Goal: Task Accomplishment & Management: Manage account settings

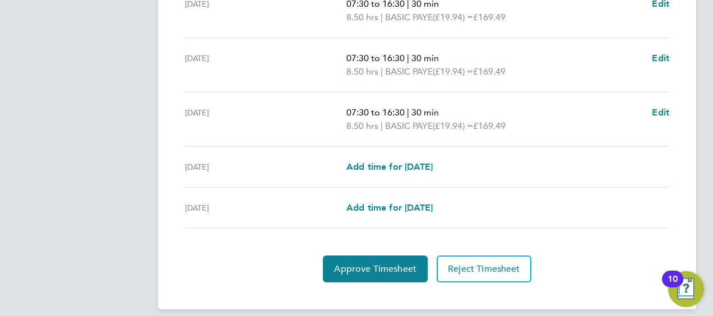
scroll to position [491, 0]
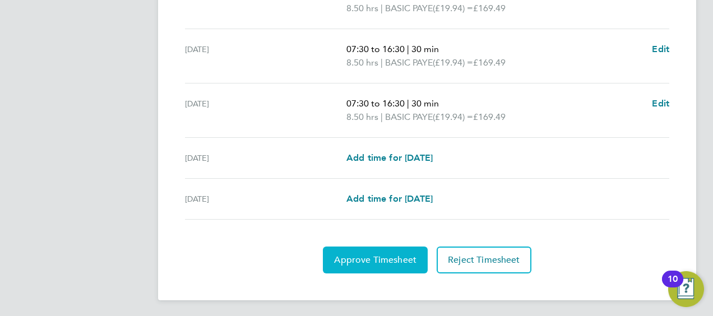
click at [342, 263] on button "Approve Timesheet" at bounding box center [375, 259] width 105 height 27
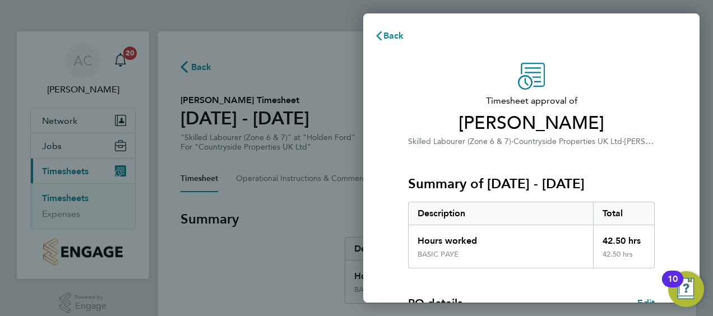
click at [400, 122] on div "Timesheet approval of Luke Coles Skilled Labourer (Zone 6 & 7) · Countryside Pr…" at bounding box center [530, 270] width 273 height 415
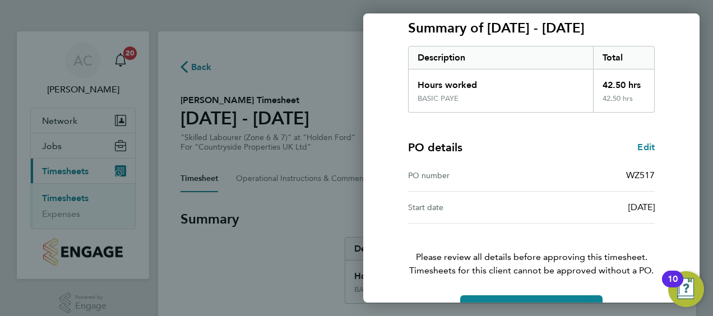
scroll to position [188, 0]
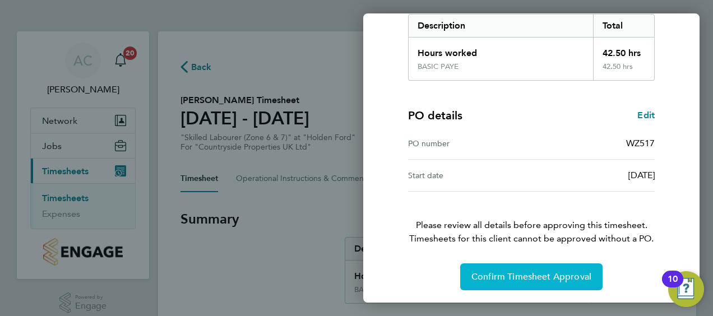
click at [529, 268] on button "Confirm Timesheet Approval" at bounding box center [531, 276] width 142 height 27
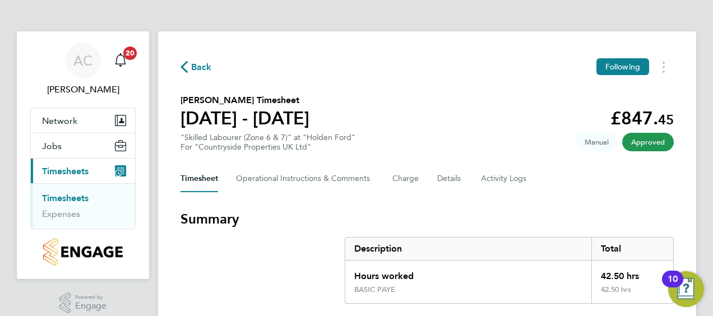
click at [62, 197] on link "Timesheets" at bounding box center [65, 198] width 46 height 11
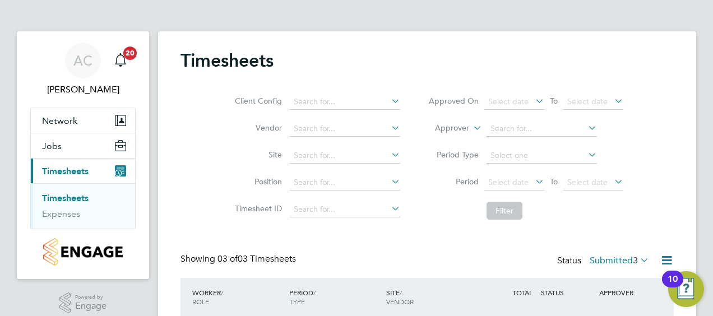
click at [197, 145] on div "Client Config Vendor Site Position Timesheet ID Approved On Select date To Sele…" at bounding box center [426, 154] width 493 height 142
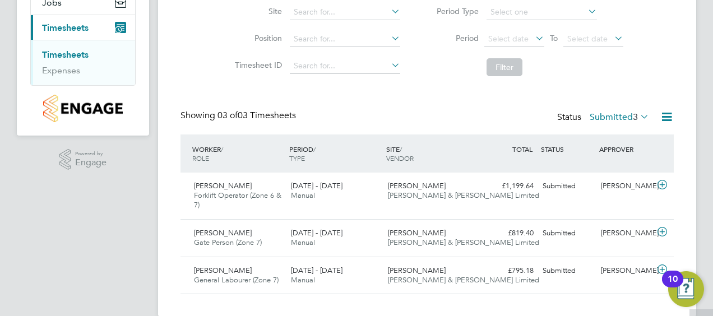
scroll to position [161, 0]
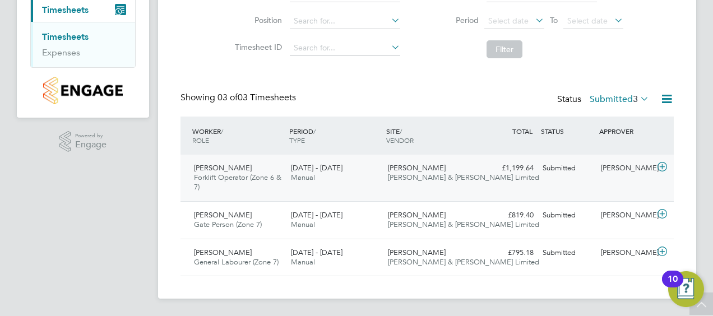
click at [236, 162] on div "Andrew Doveston Forklift Operator (Zone 6 & 7) 4 - 10 Aug 2025" at bounding box center [237, 178] width 97 height 38
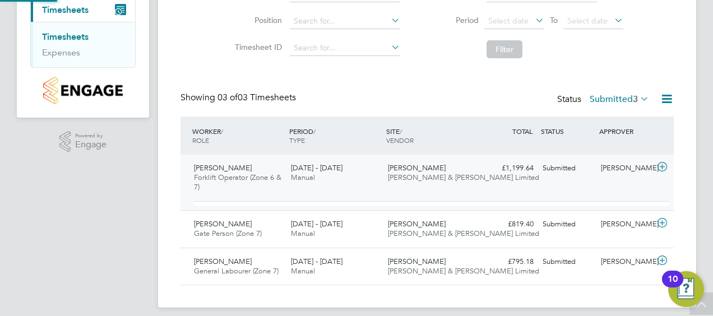
scroll to position [19, 109]
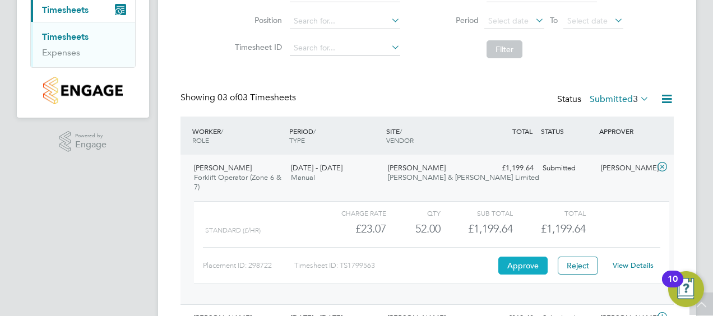
click at [512, 260] on button "Approve" at bounding box center [522, 266] width 49 height 18
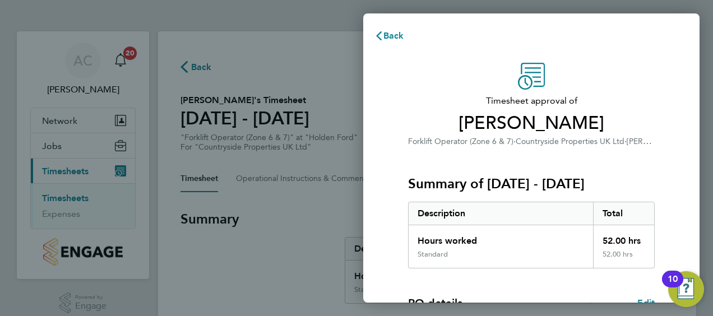
click at [387, 125] on div "Timesheet approval of Andrew Doveston Forklift Operator (Zone 6 & 7) · Countrys…" at bounding box center [531, 270] width 336 height 442
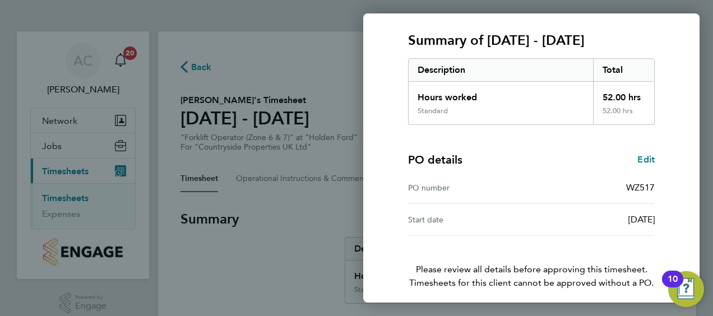
scroll to position [188, 0]
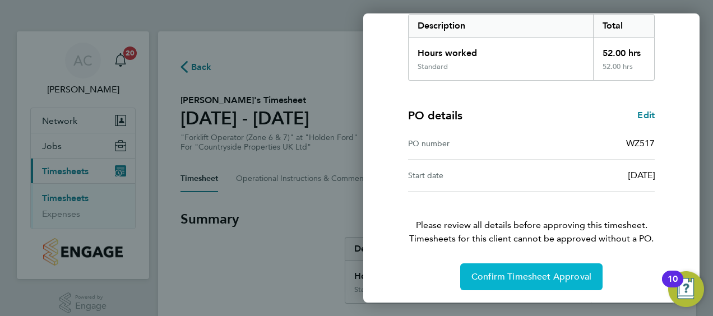
click at [481, 267] on button "Confirm Timesheet Approval" at bounding box center [531, 276] width 142 height 27
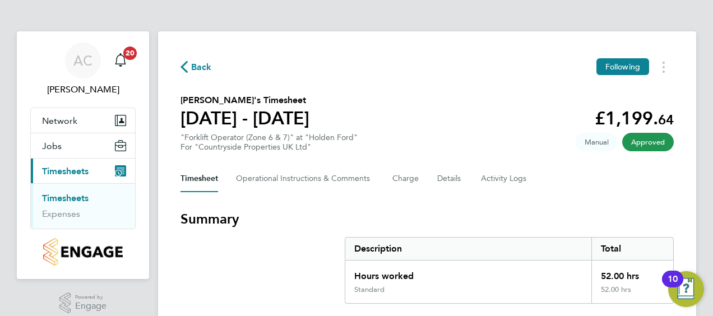
click at [449, 100] on section "Andrew Doveston's Timesheet 04 - 10 Aug 2025 £1,199. 64 "Forklift Operator (Zon…" at bounding box center [426, 123] width 493 height 58
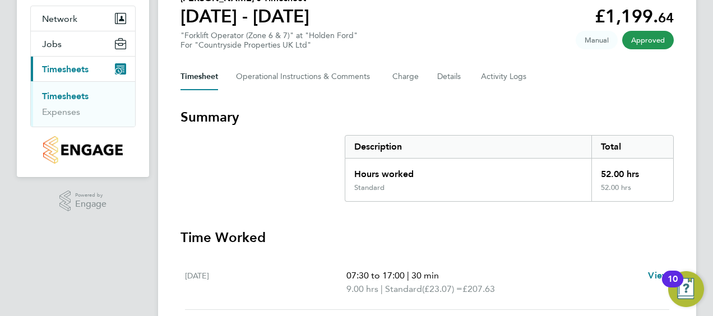
scroll to position [90, 0]
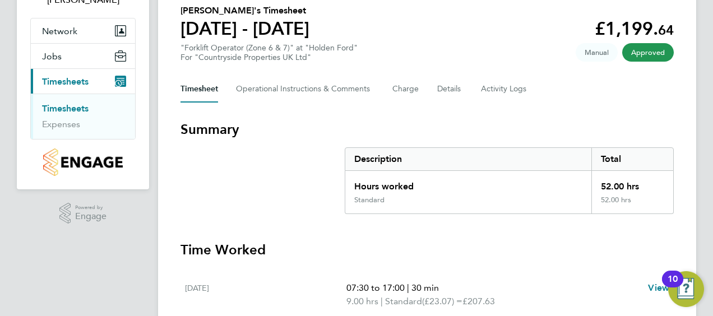
click at [64, 107] on link "Timesheets" at bounding box center [65, 108] width 46 height 11
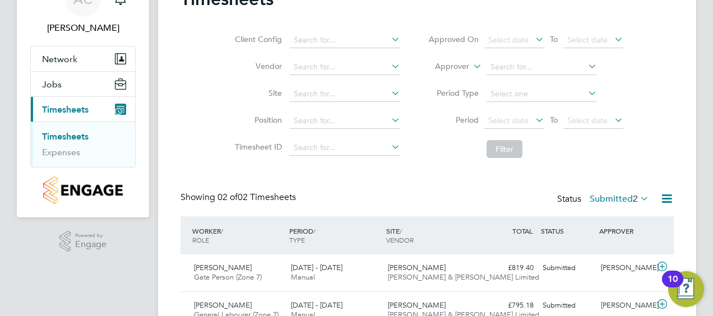
scroll to position [114, 0]
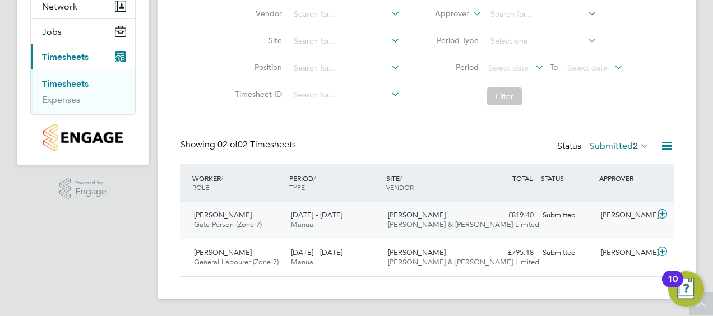
click at [226, 222] on span "Gate Person (Zone 7)" at bounding box center [228, 225] width 68 height 10
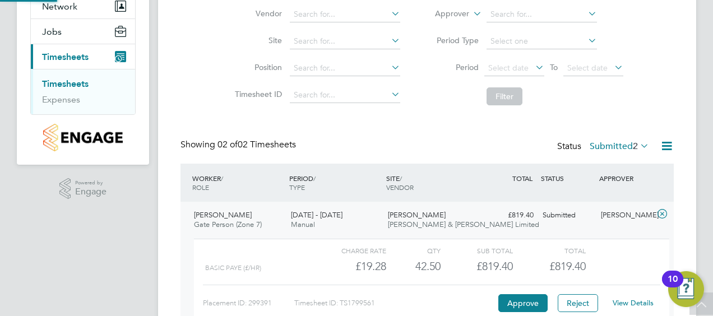
scroll to position [19, 109]
click at [519, 295] on button "Approve" at bounding box center [522, 303] width 49 height 18
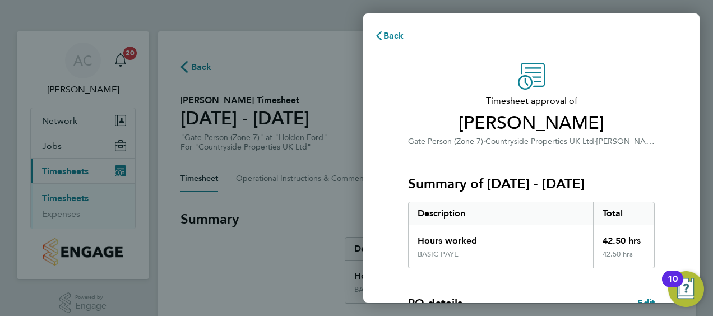
click at [426, 103] on span "Timesheet approval of" at bounding box center [531, 100] width 246 height 13
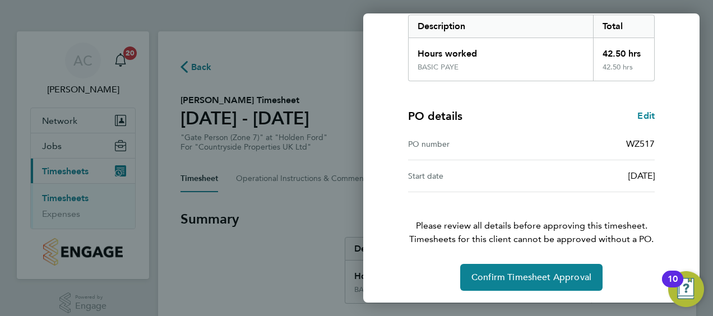
scroll to position [188, 0]
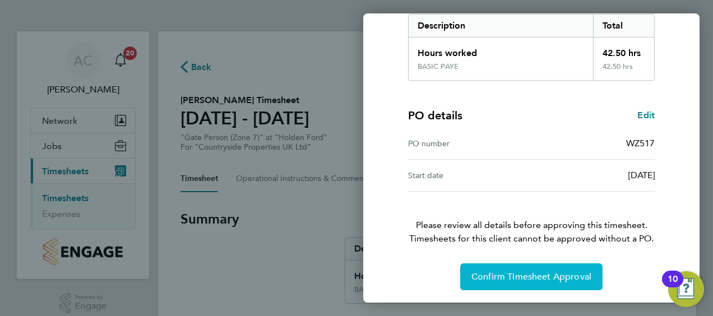
click at [524, 273] on span "Confirm Timesheet Approval" at bounding box center [531, 276] width 120 height 11
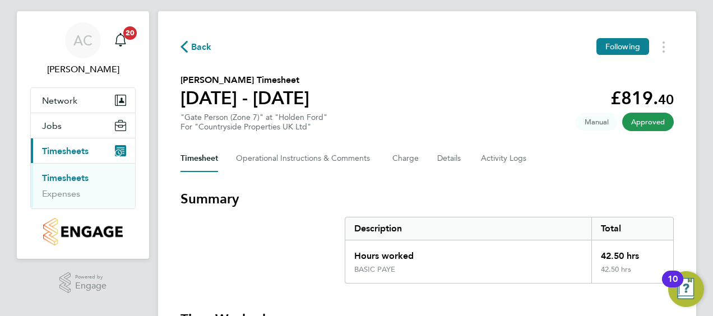
scroll to position [22, 0]
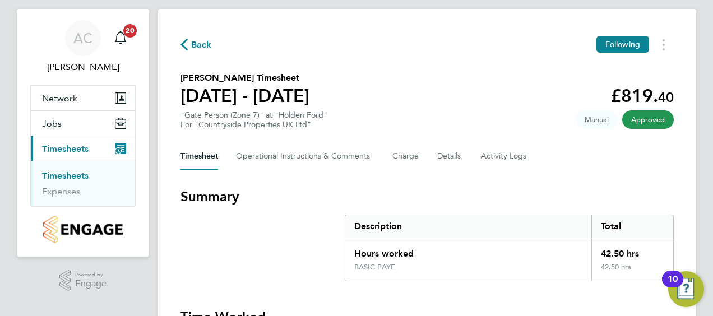
click at [61, 178] on link "Timesheets" at bounding box center [65, 175] width 46 height 11
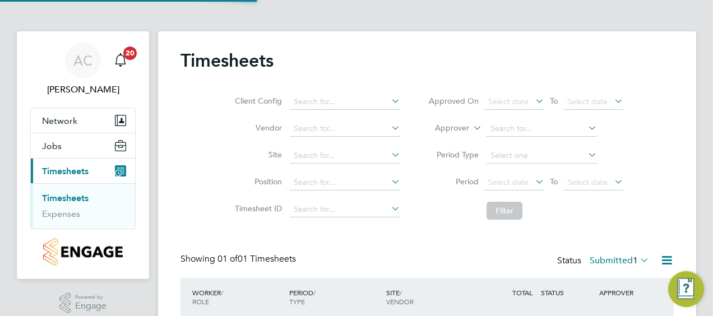
scroll to position [28, 97]
click at [450, 50] on div "Timesheets" at bounding box center [426, 66] width 493 height 34
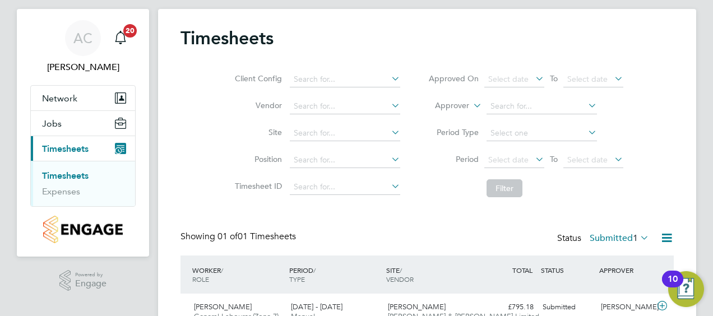
scroll to position [77, 0]
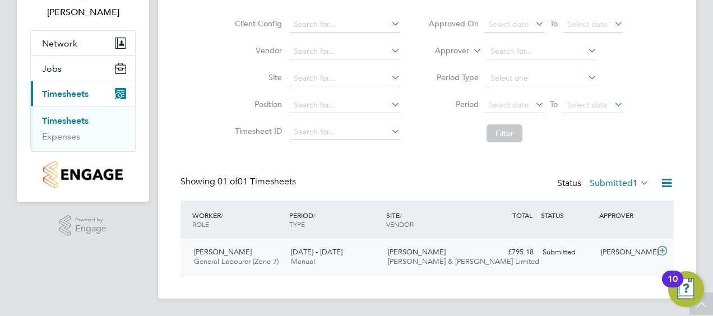
click at [218, 252] on span "[PERSON_NAME]" at bounding box center [223, 252] width 58 height 10
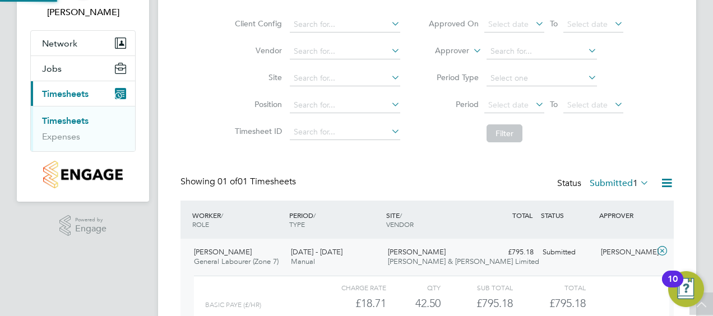
scroll to position [19, 109]
click at [397, 163] on div "Timesheets Client Config Vendor Site Position Timesheet ID Approved On Select d…" at bounding box center [426, 175] width 493 height 407
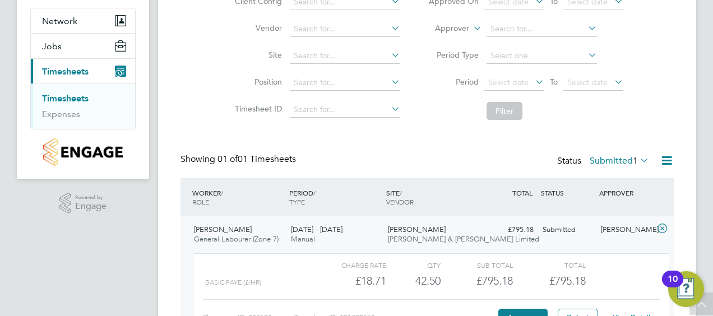
scroll to position [180, 0]
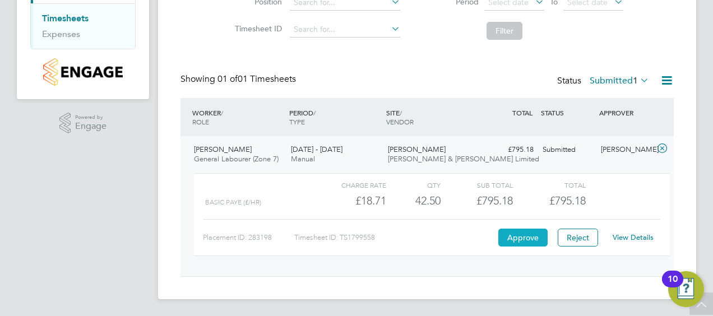
click at [520, 239] on button "Approve" at bounding box center [522, 238] width 49 height 18
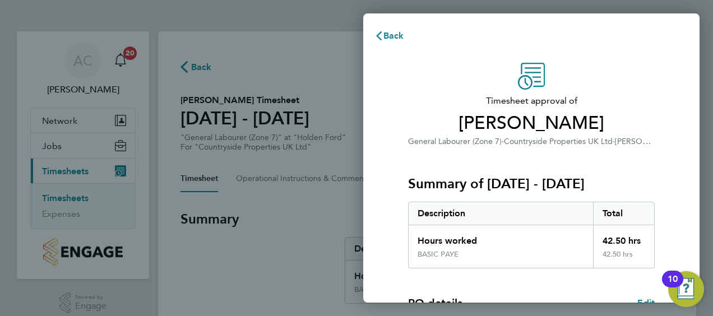
click at [422, 65] on div "Timesheet approval of [PERSON_NAME] General Labourer (Zone 7) · Countryside Pro…" at bounding box center [531, 105] width 246 height 85
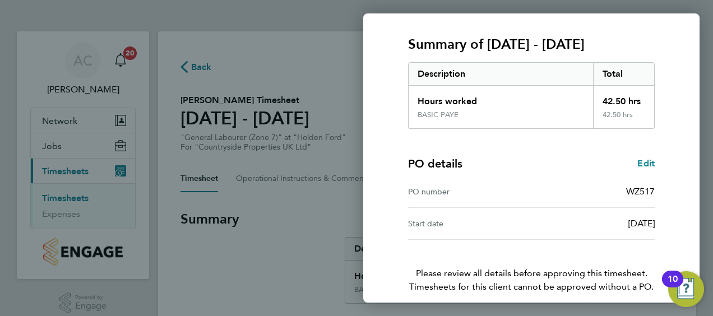
scroll to position [188, 0]
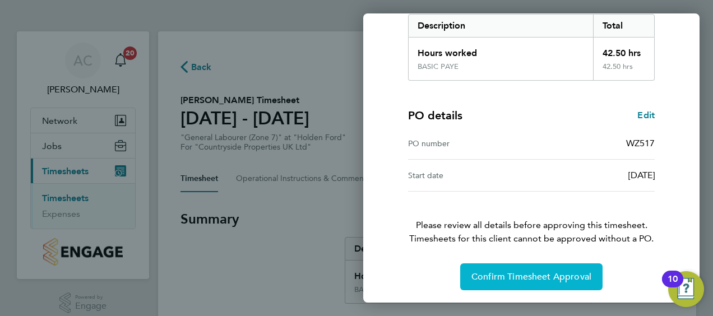
click at [513, 281] on button "Confirm Timesheet Approval" at bounding box center [531, 276] width 142 height 27
